Goal: Entertainment & Leisure: Browse casually

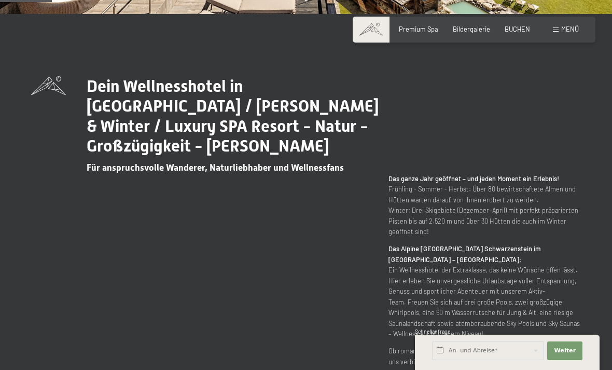
click at [475, 32] on div "Bildergalerie" at bounding box center [471, 29] width 37 height 9
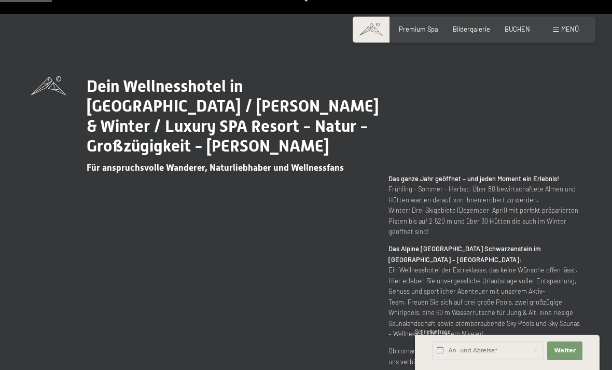
click at [485, 29] on span "Bildergalerie" at bounding box center [471, 29] width 37 height 8
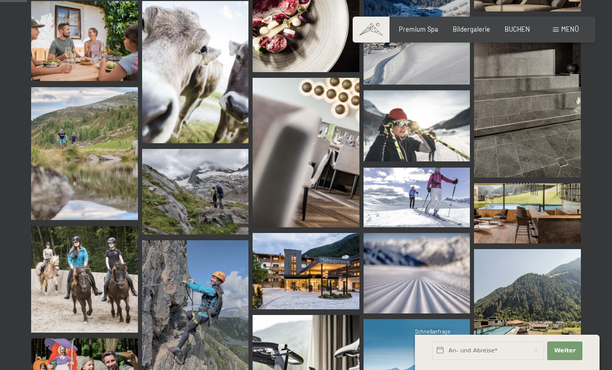
scroll to position [386, 0]
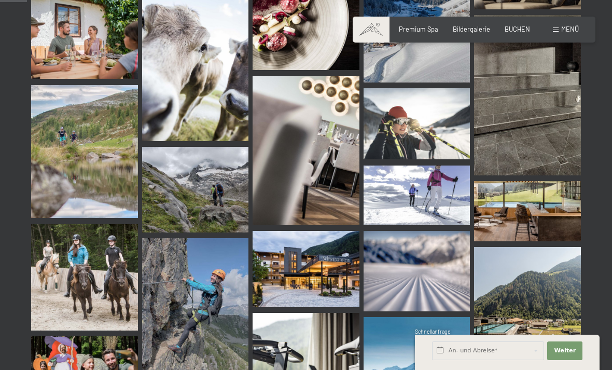
click at [336, 174] on img at bounding box center [306, 150] width 107 height 149
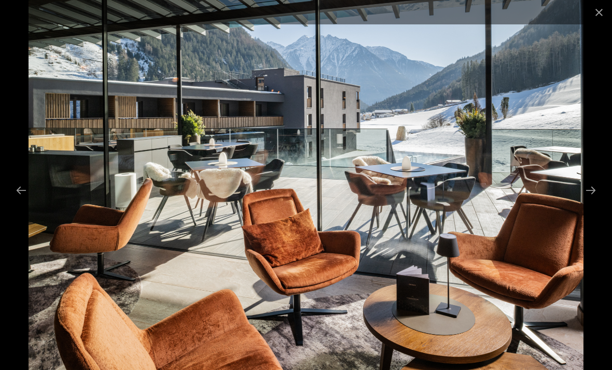
click at [592, 200] on button "Next slide" at bounding box center [591, 190] width 22 height 20
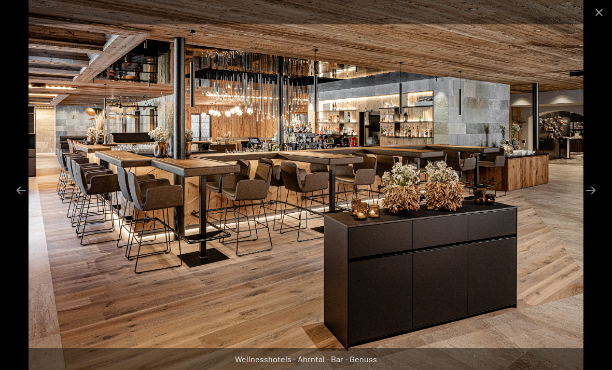
click at [598, 200] on button "Next slide" at bounding box center [591, 190] width 22 height 20
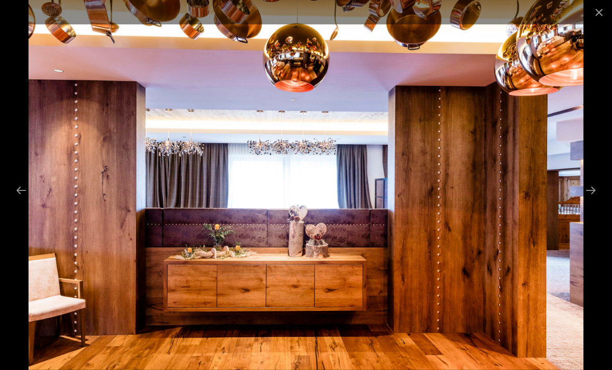
click at [596, 200] on button "Next slide" at bounding box center [591, 190] width 22 height 20
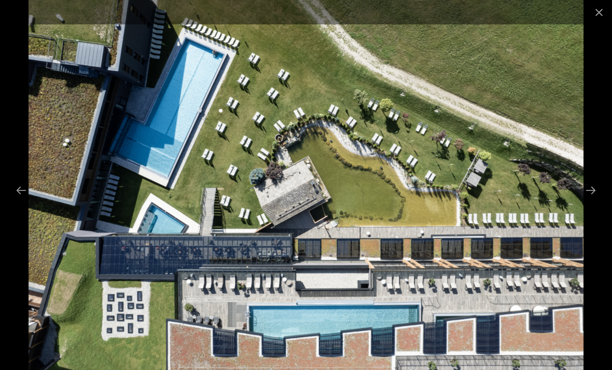
click at [597, 200] on button "Next slide" at bounding box center [591, 190] width 22 height 20
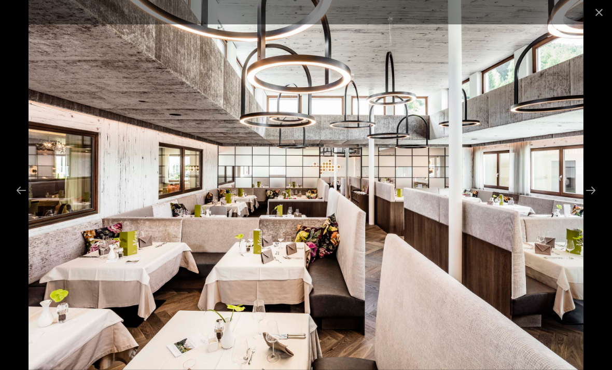
click at [597, 200] on button "Next slide" at bounding box center [591, 190] width 22 height 20
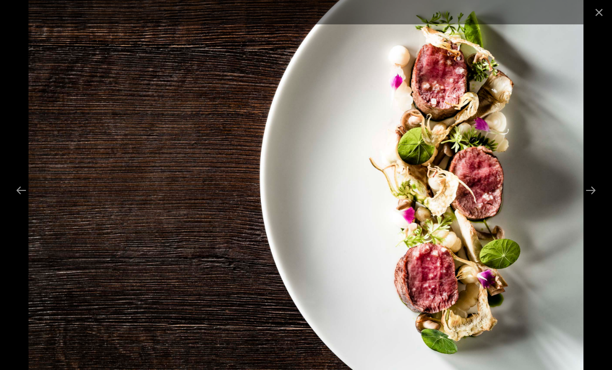
click at [594, 200] on button "Next slide" at bounding box center [591, 190] width 22 height 20
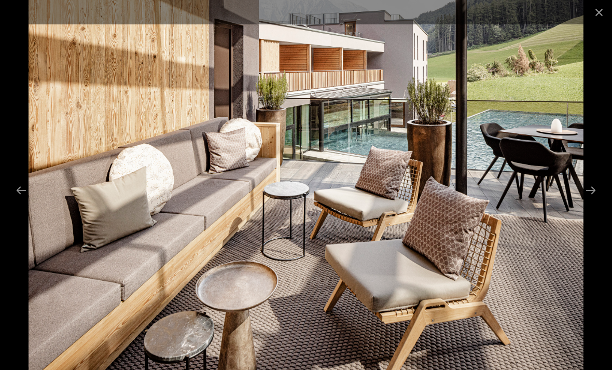
click at [596, 200] on button "Next slide" at bounding box center [591, 190] width 22 height 20
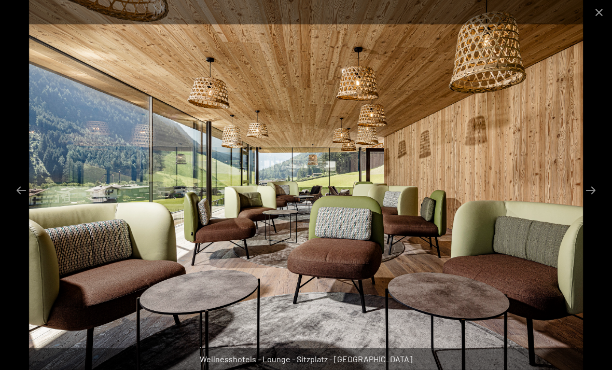
click at [598, 200] on button "Next slide" at bounding box center [591, 190] width 22 height 20
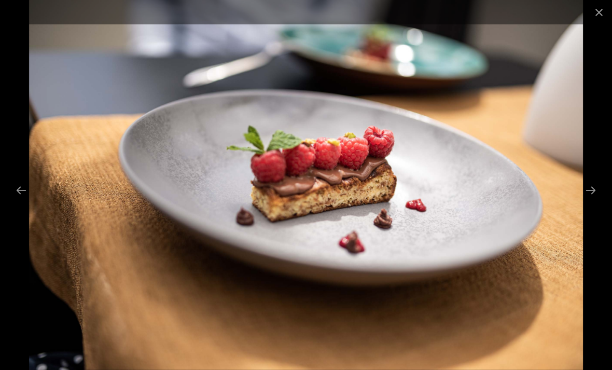
click at [596, 200] on button "Next slide" at bounding box center [591, 190] width 22 height 20
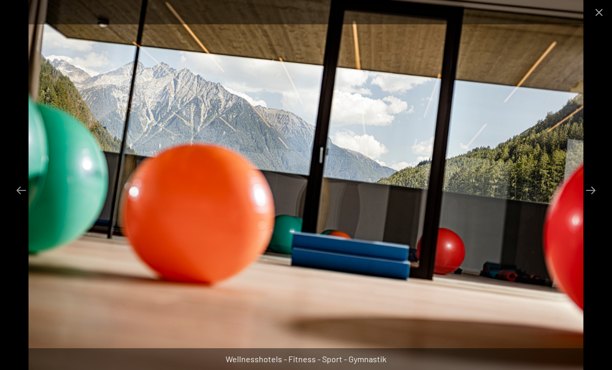
click at [597, 200] on button "Next slide" at bounding box center [591, 190] width 22 height 20
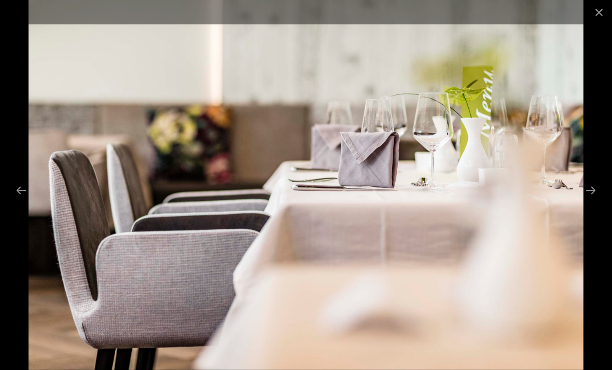
click at [596, 200] on button "Next slide" at bounding box center [591, 190] width 22 height 20
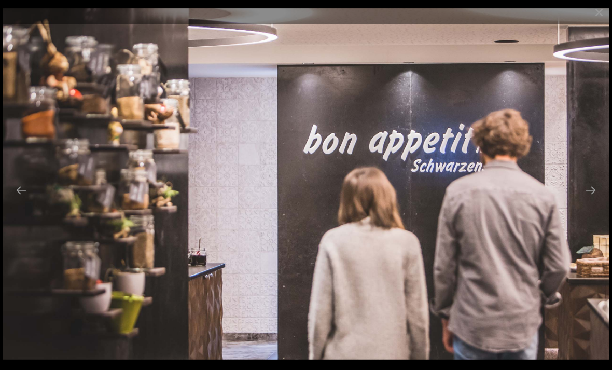
click at [595, 200] on button "Next slide" at bounding box center [591, 190] width 22 height 20
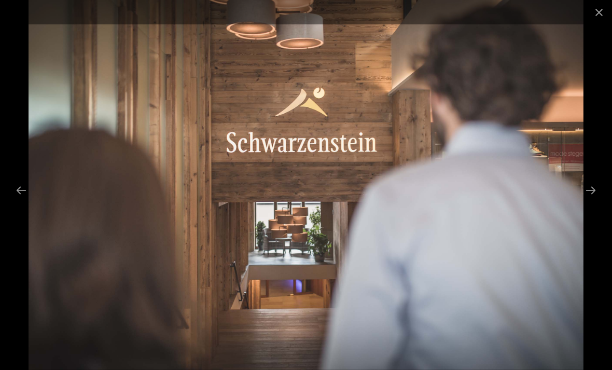
click at [597, 200] on button "Next slide" at bounding box center [591, 190] width 22 height 20
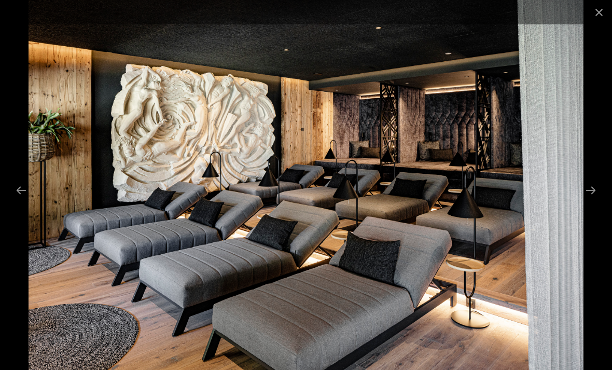
click at [596, 200] on button "Next slide" at bounding box center [591, 190] width 22 height 20
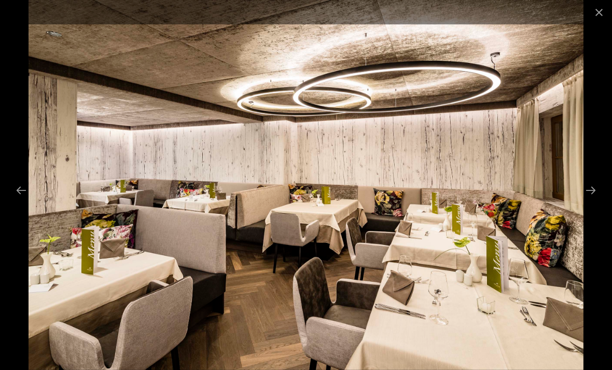
click at [597, 200] on button "Next slide" at bounding box center [591, 190] width 22 height 20
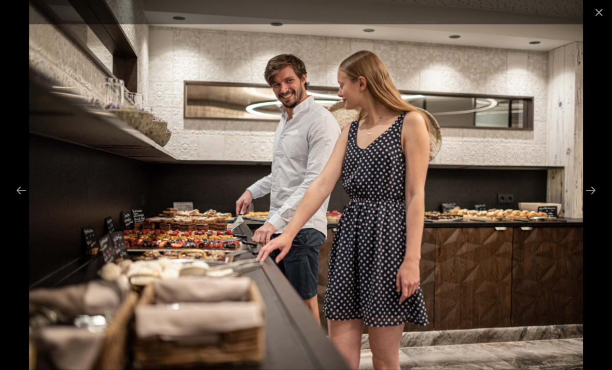
click at [596, 200] on button "Next slide" at bounding box center [591, 190] width 22 height 20
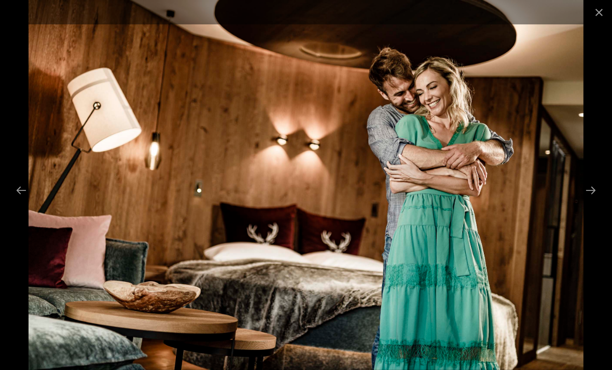
click at [598, 200] on button "Next slide" at bounding box center [591, 190] width 22 height 20
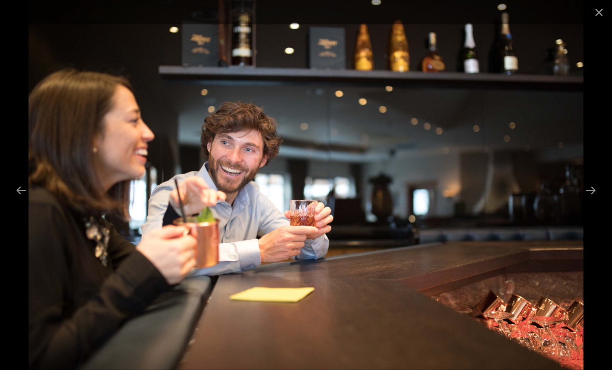
click at [598, 200] on button "Next slide" at bounding box center [591, 190] width 22 height 20
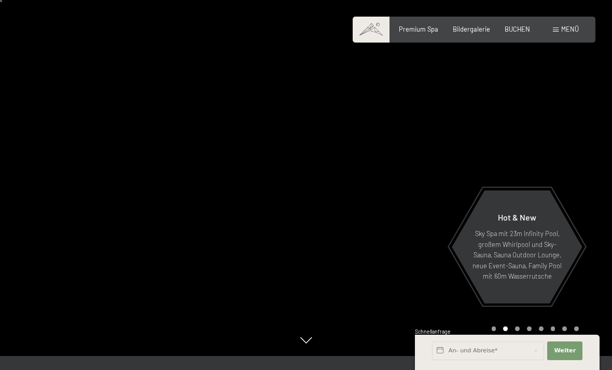
click at [572, 286] on div "Hot & New Sky Spa mit 23m Infinity Pool, großem Whirlpool und Sky-Sauna, Sauna …" at bounding box center [517, 246] width 132 height 111
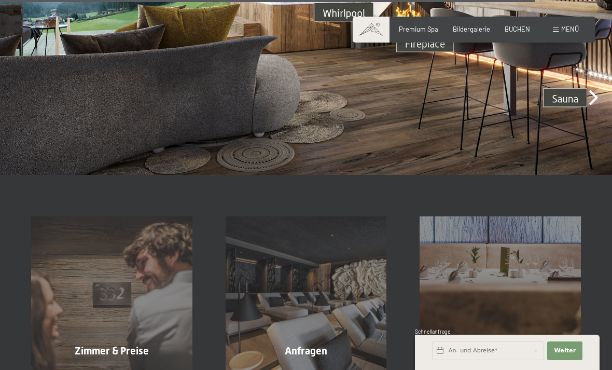
scroll to position [2708, 0]
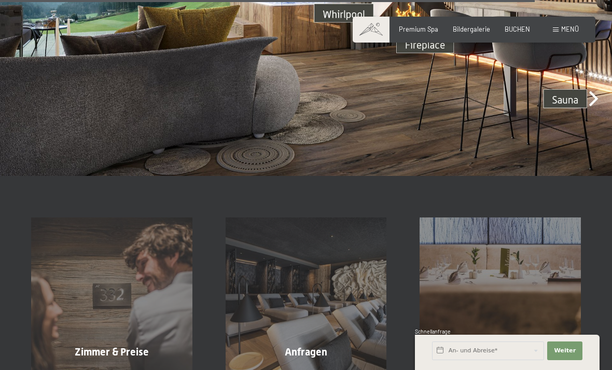
click at [482, 32] on div "Bildergalerie" at bounding box center [471, 29] width 37 height 9
click at [473, 31] on span "Bildergalerie" at bounding box center [471, 29] width 37 height 8
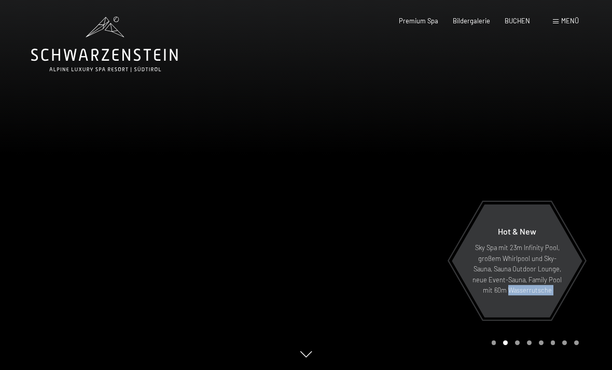
click at [233, 306] on div at bounding box center [153, 185] width 306 height 370
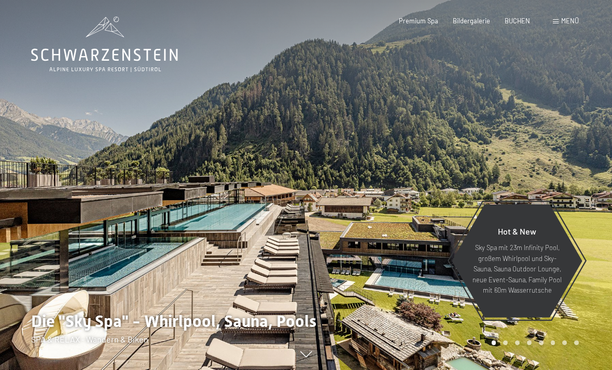
click at [237, 315] on div at bounding box center [153, 185] width 306 height 370
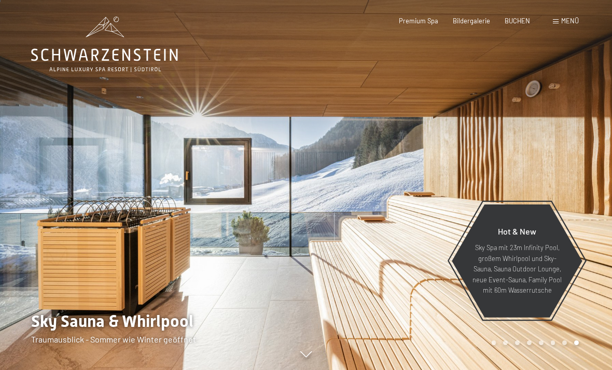
scroll to position [3, 0]
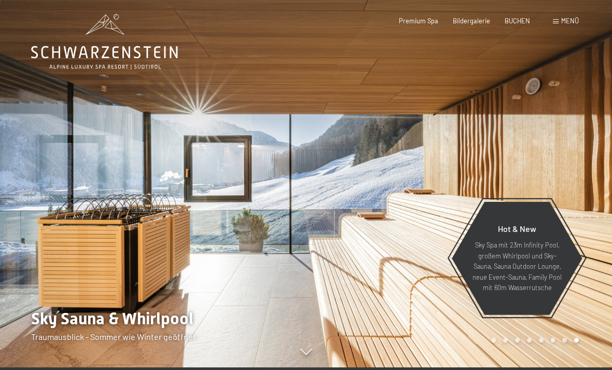
click at [478, 23] on span "Bildergalerie" at bounding box center [471, 21] width 37 height 8
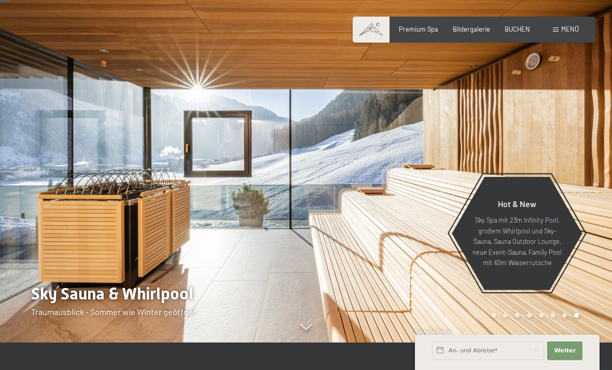
scroll to position [0, 0]
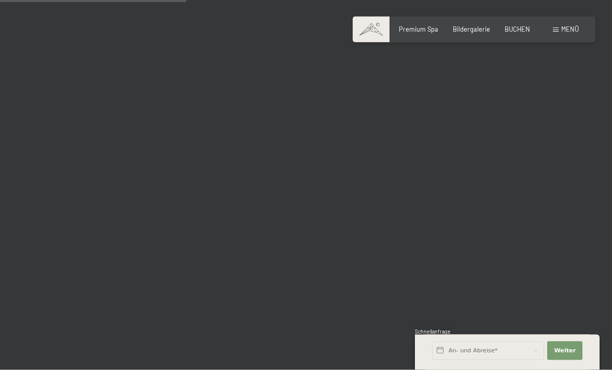
scroll to position [2641, 0]
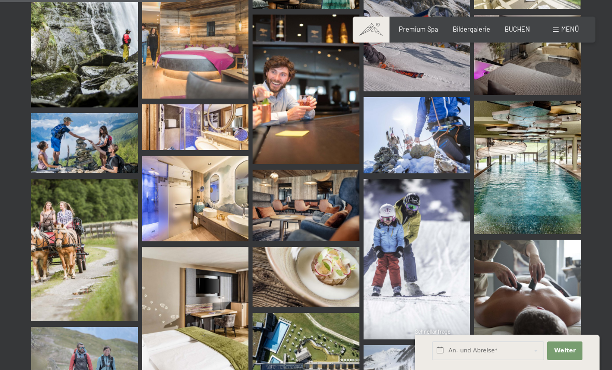
click at [307, 202] on img at bounding box center [306, 205] width 107 height 71
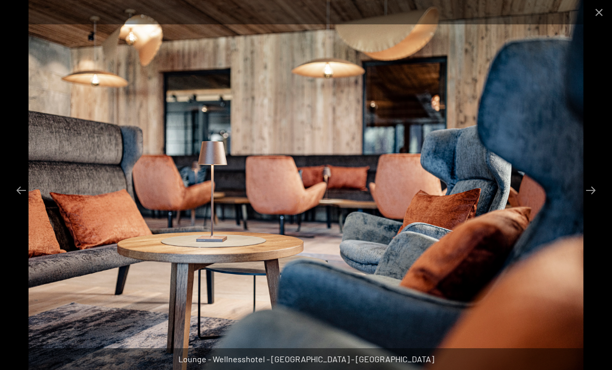
click at [590, 200] on button "Next slide" at bounding box center [591, 190] width 22 height 20
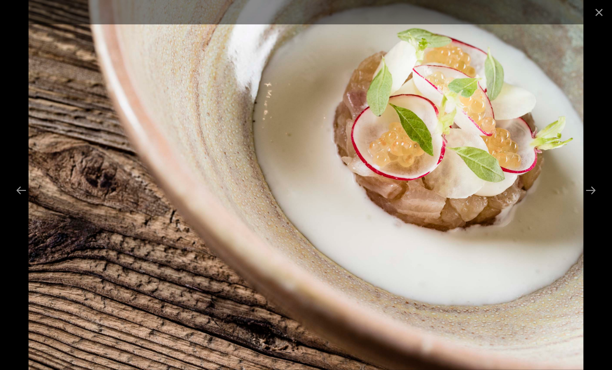
click at [586, 200] on button "Next slide" at bounding box center [591, 190] width 22 height 20
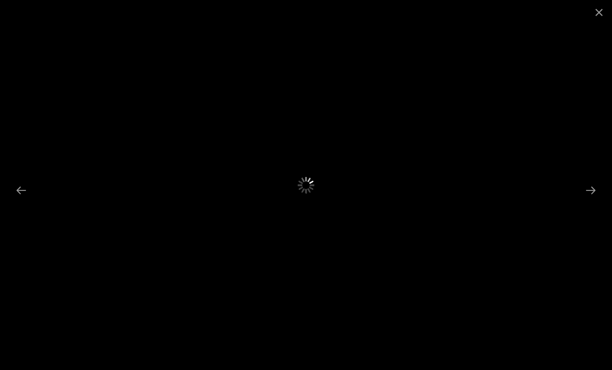
click at [593, 200] on button "Next slide" at bounding box center [591, 190] width 22 height 20
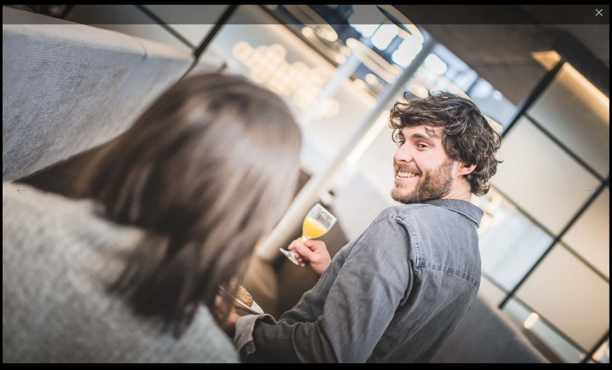
click at [598, 15] on button "Close gallery" at bounding box center [599, 12] width 26 height 24
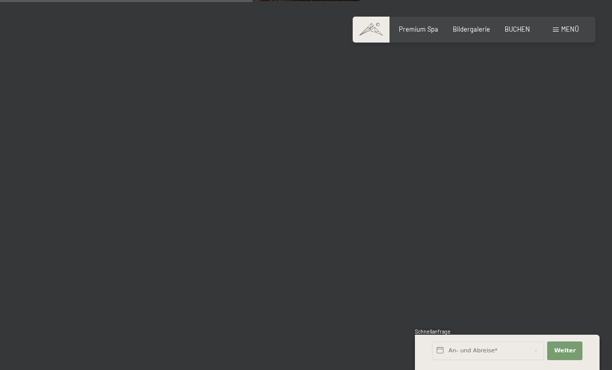
scroll to position [3582, 0]
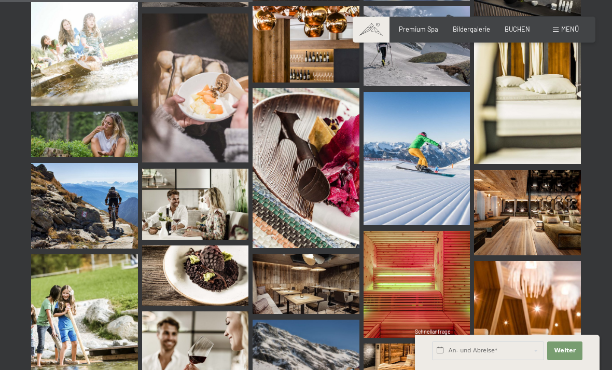
click at [326, 275] on img at bounding box center [306, 284] width 107 height 60
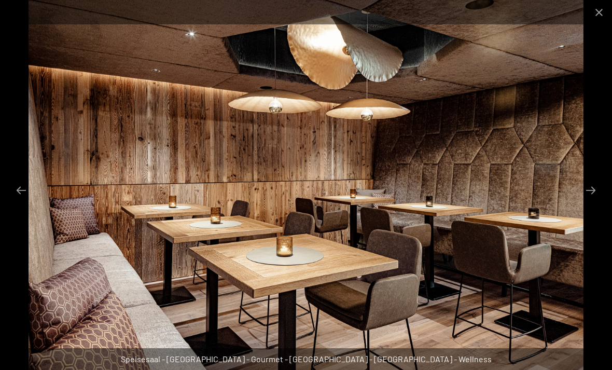
scroll to position [3615, 0]
